Goal: Transaction & Acquisition: Purchase product/service

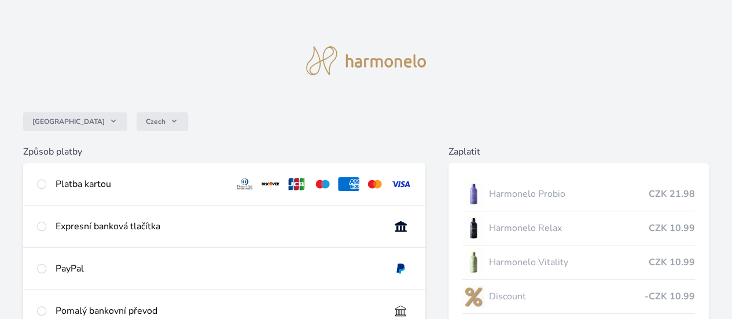
scroll to position [58, 0]
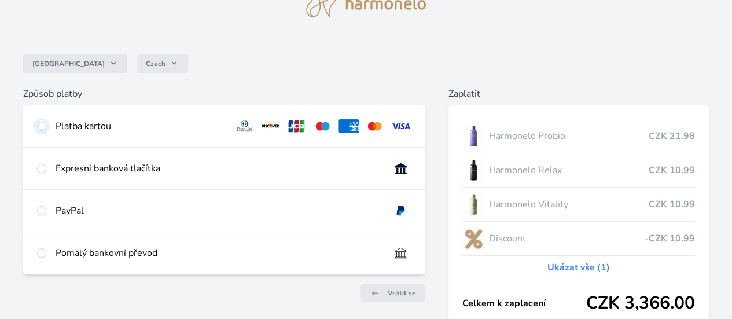
click at [46, 124] on input "radio" at bounding box center [41, 126] width 9 height 9
radio input "true"
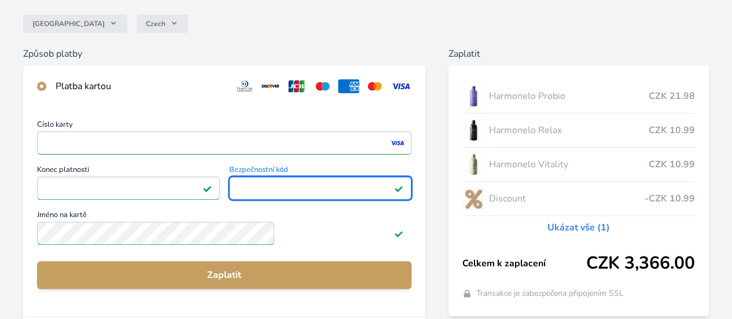
scroll to position [116, 0]
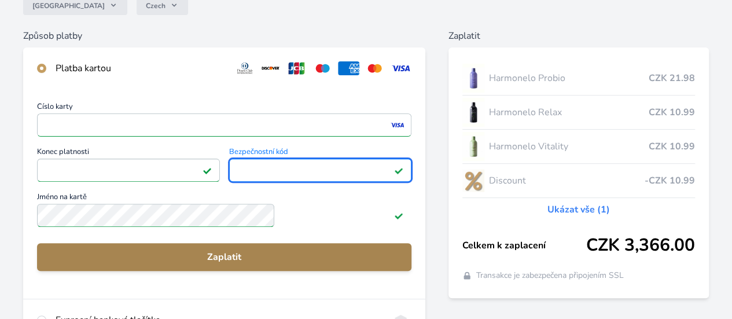
click at [334, 258] on button "Zaplatit" at bounding box center [224, 257] width 374 height 28
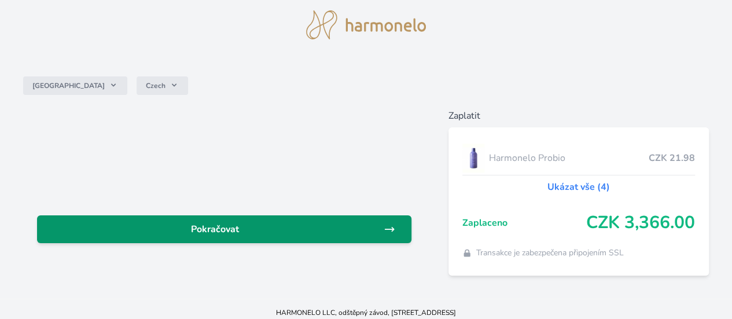
scroll to position [52, 0]
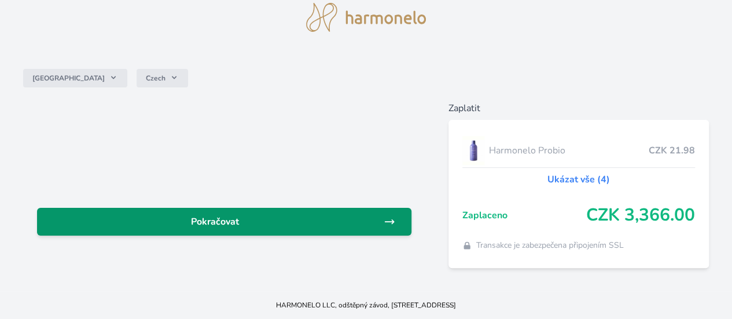
click at [321, 215] on span "Pokračovat" at bounding box center [214, 222] width 337 height 14
